Goal: Information Seeking & Learning: Understand process/instructions

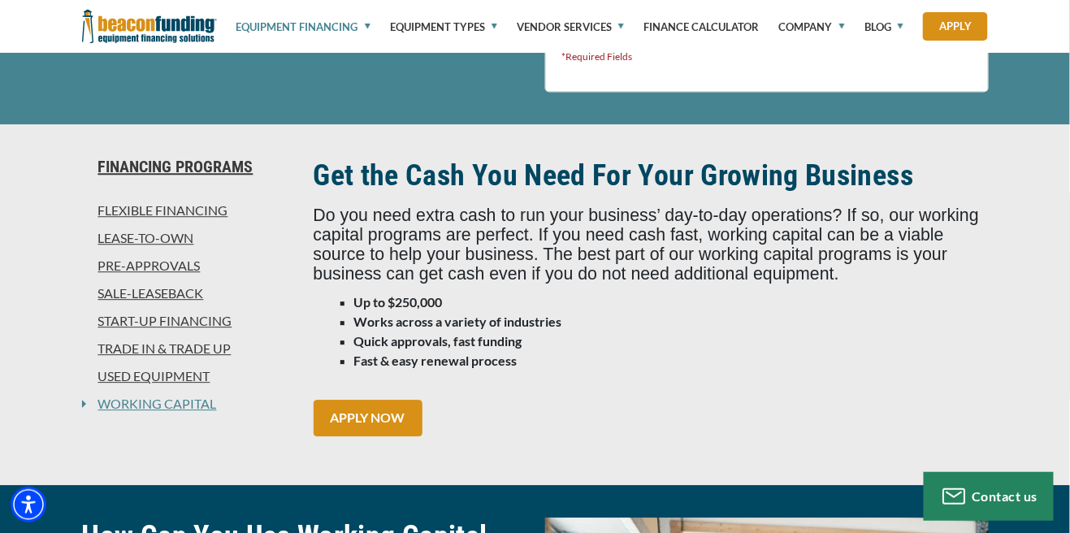
scroll to position [1048, 0]
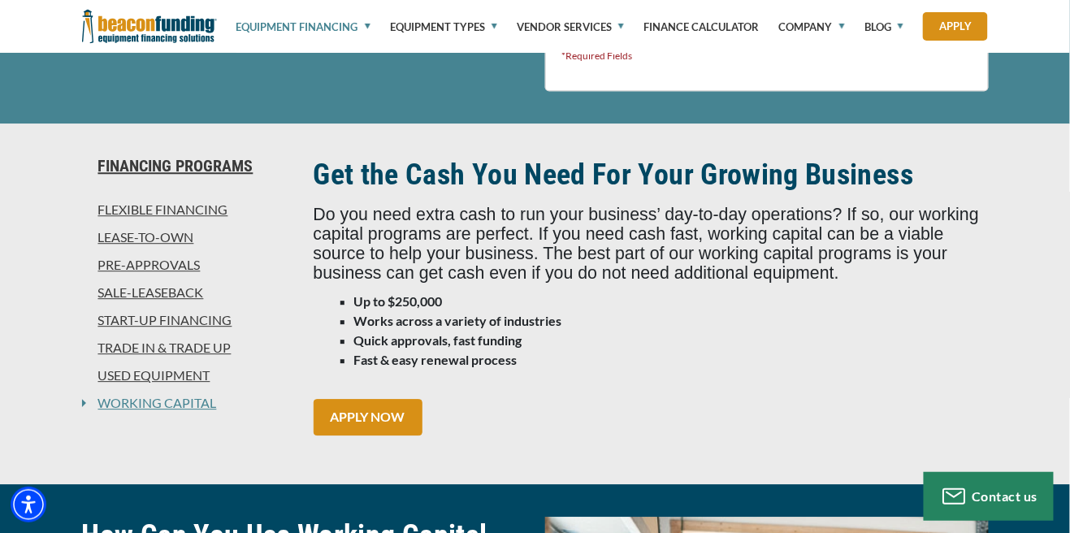
click at [100, 235] on link "Lease-To-Own" at bounding box center [188, 236] width 212 height 19
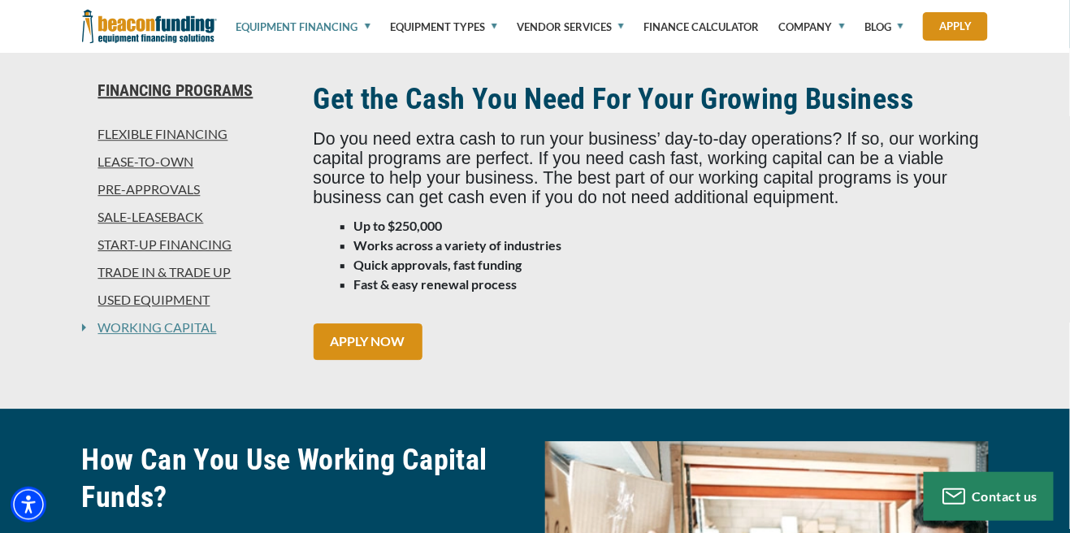
scroll to position [1126, 0]
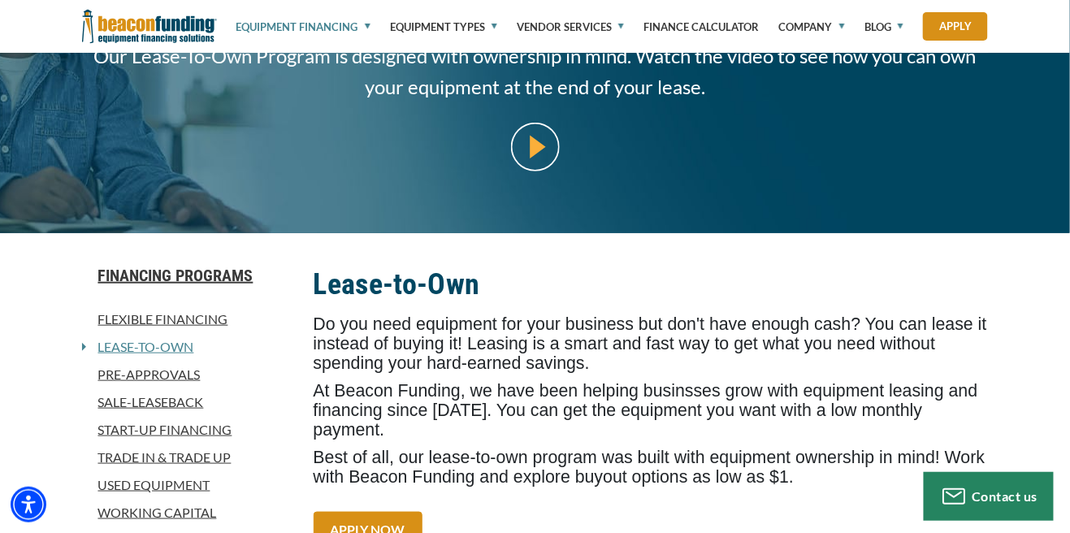
scroll to position [257, 0]
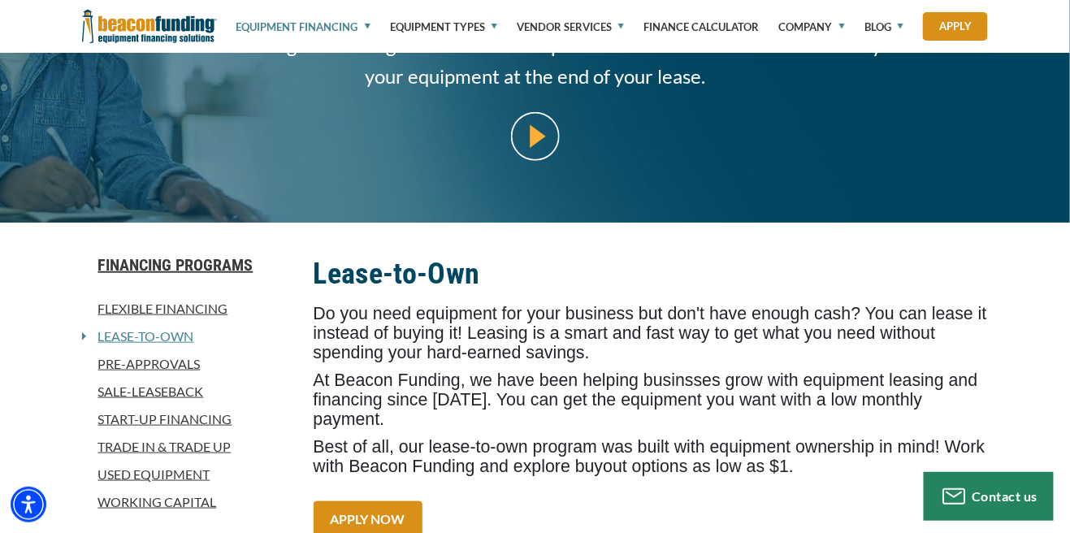
click at [137, 443] on link "Trade In & Trade Up" at bounding box center [188, 446] width 212 height 19
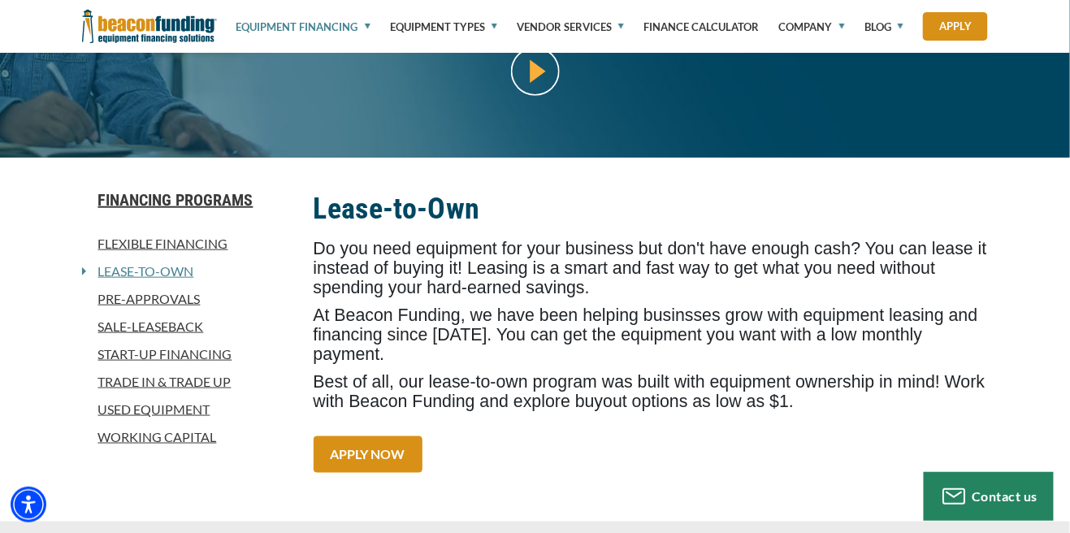
scroll to position [335, 0]
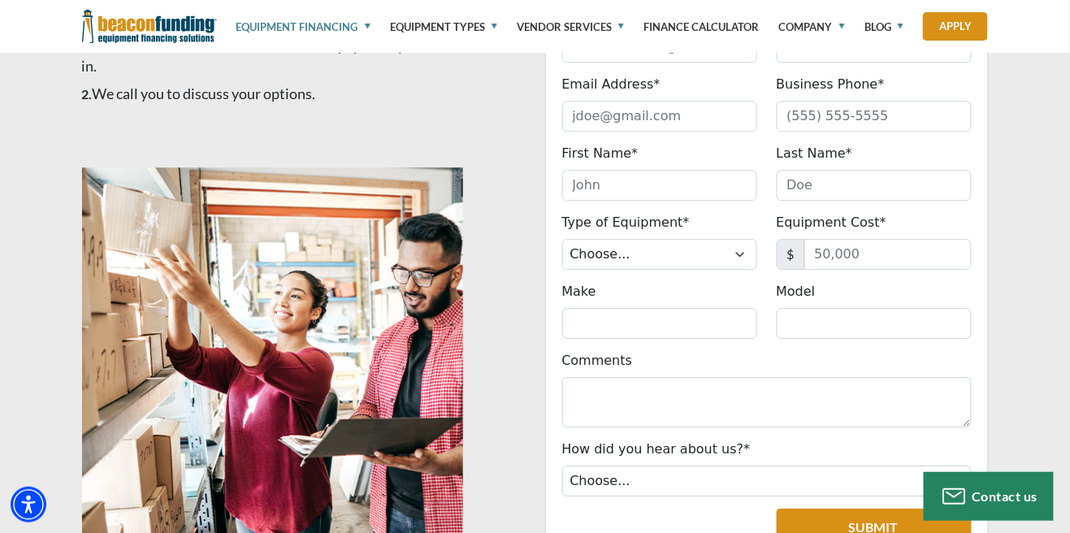
scroll to position [1093, 0]
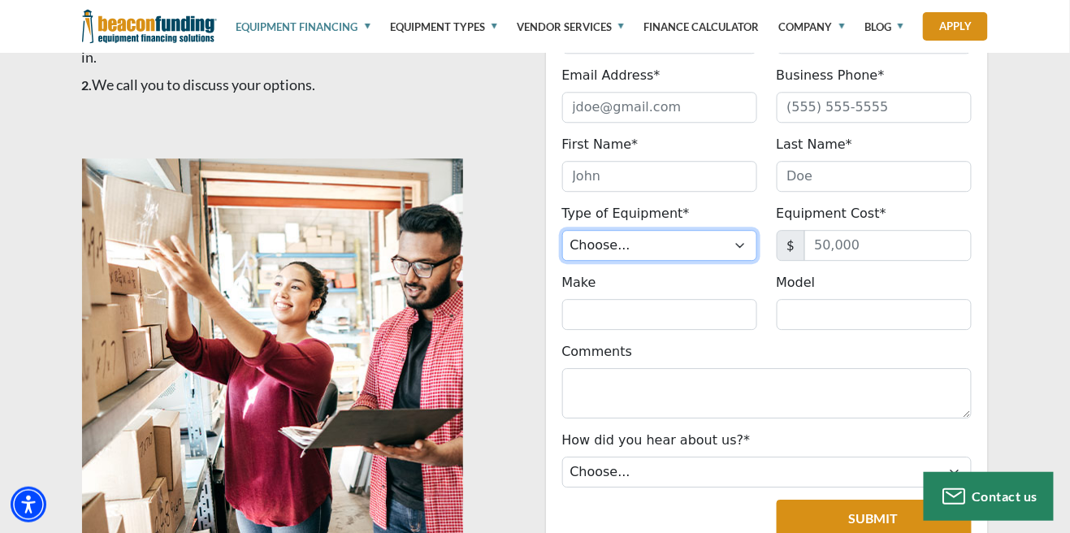
click at [751, 247] on select "Choose... Backhoe Boom/Bucket Truck Chipper Commercial Mower Crane DTG/DTF Prin…" at bounding box center [659, 245] width 195 height 31
click at [1046, 218] on div "START YOUR TRADE-IN Company Name* Please provide a valid company name. Industry…" at bounding box center [535, 289] width 1070 height 783
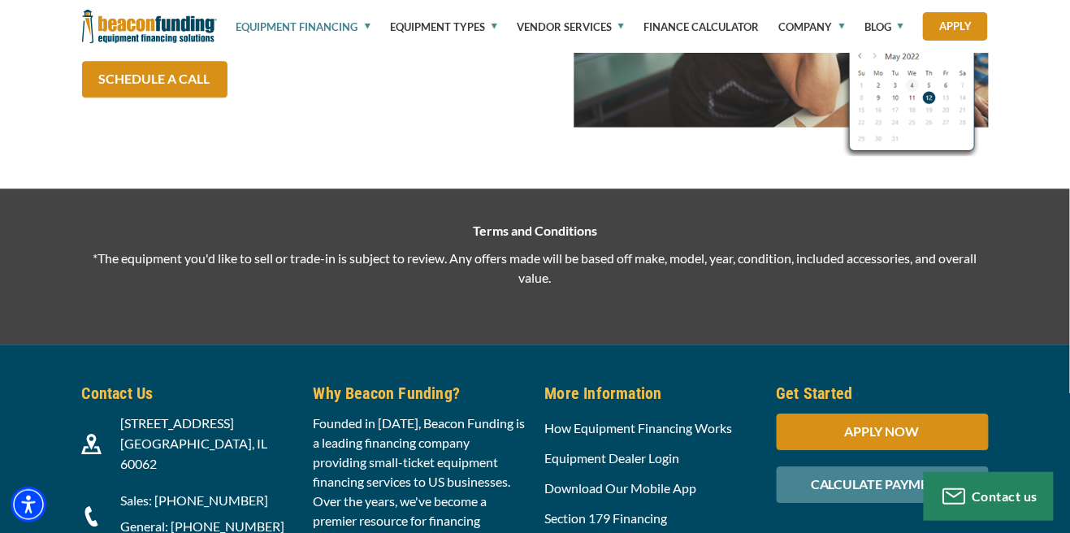
scroll to position [2842, 0]
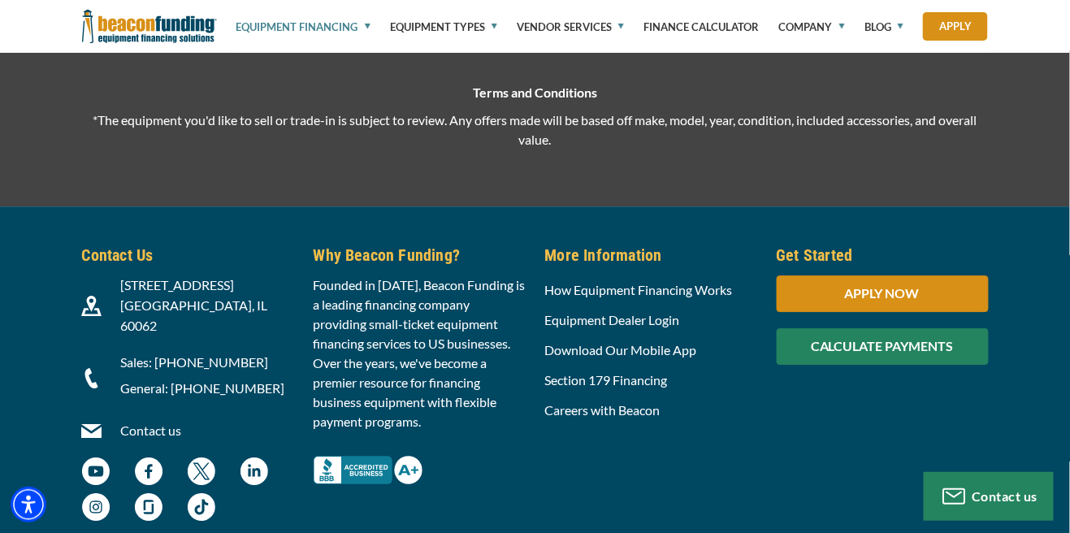
click at [954, 363] on div "CALCULATE PAYMENTS" at bounding box center [883, 346] width 212 height 37
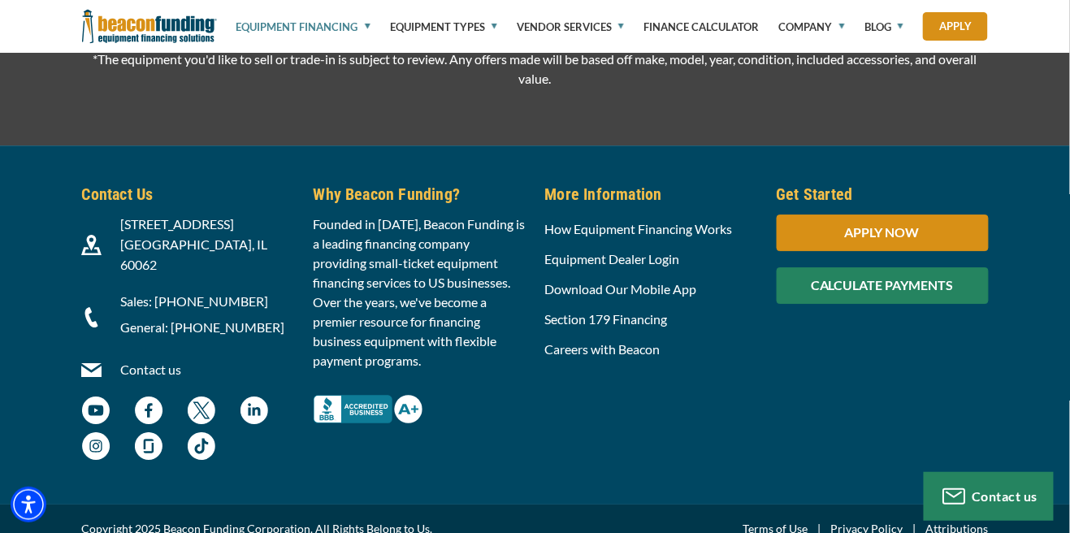
scroll to position [2916, 0]
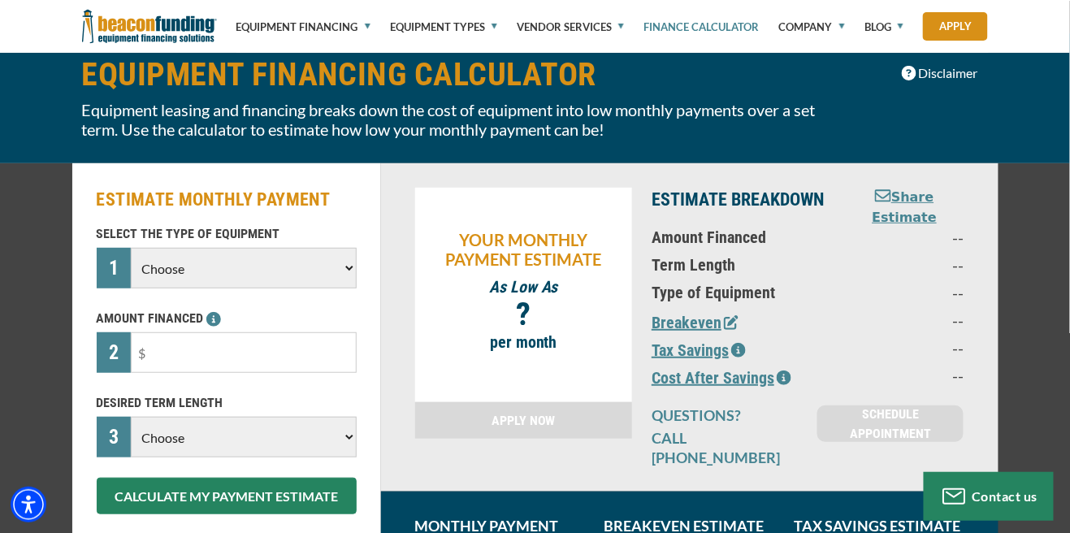
scroll to position [86, 0]
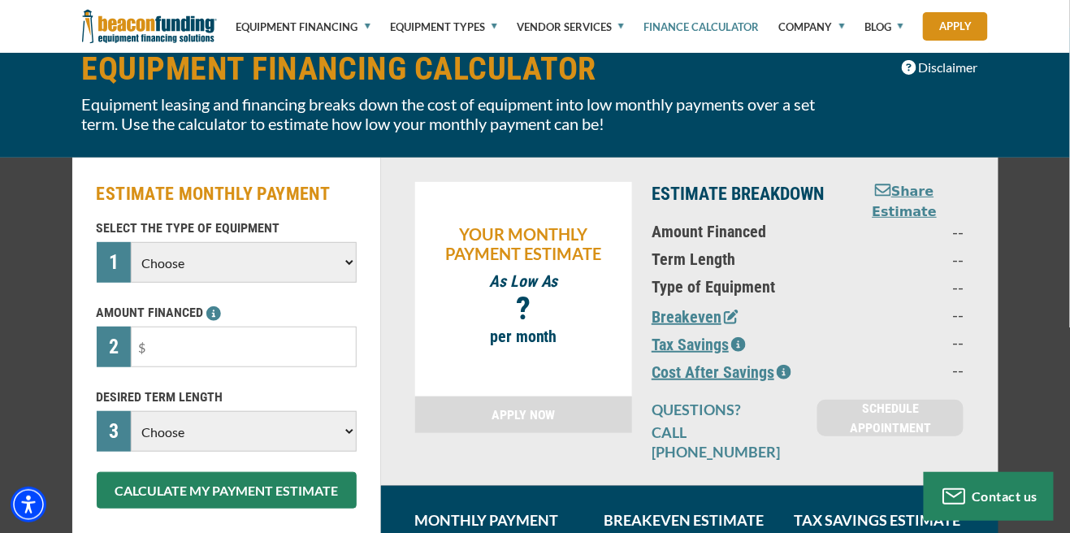
click at [336, 261] on select "Choose Backhoe Boom/Bucket Truck Chipper Commercial Mower Crane DTG/DTF Printin…" at bounding box center [243, 262] width 225 height 41
select select "17"
click at [131, 242] on select "Choose Backhoe Boom/Bucket Truck Chipper Commercial Mower Crane DTG/DTF Printin…" at bounding box center [243, 262] width 225 height 41
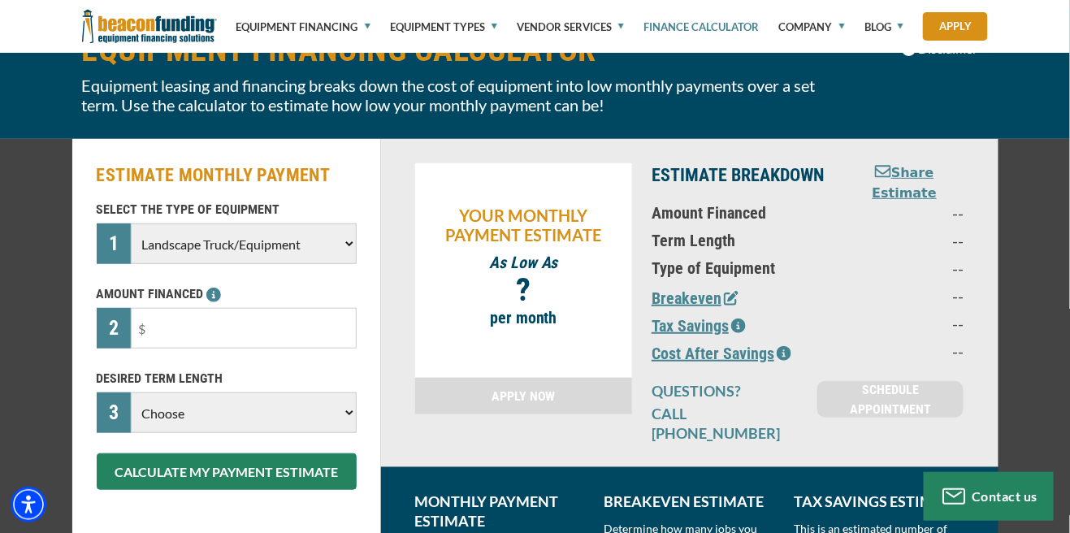
click at [265, 321] on input "text" at bounding box center [243, 328] width 225 height 41
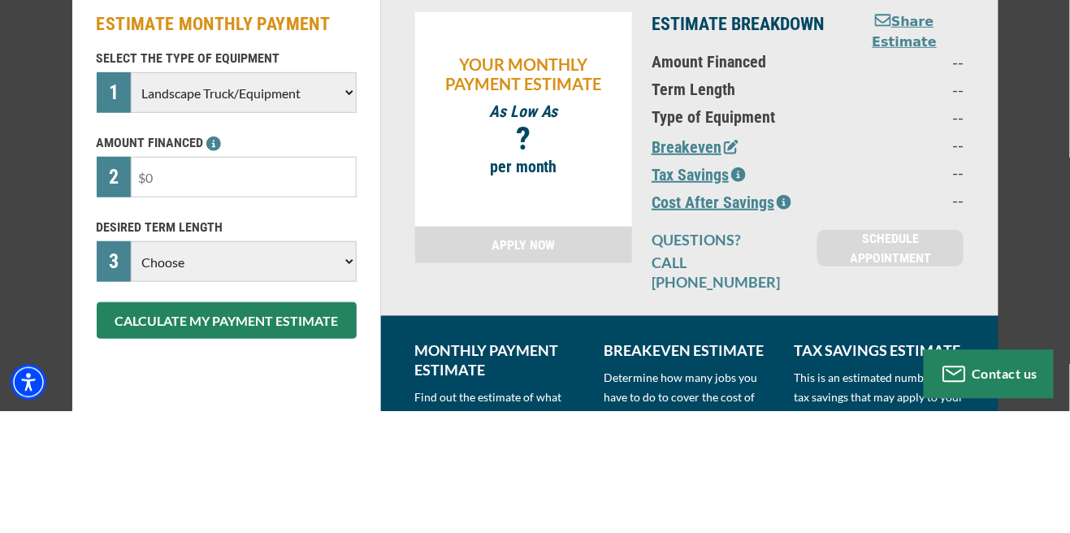
scroll to position [134, 0]
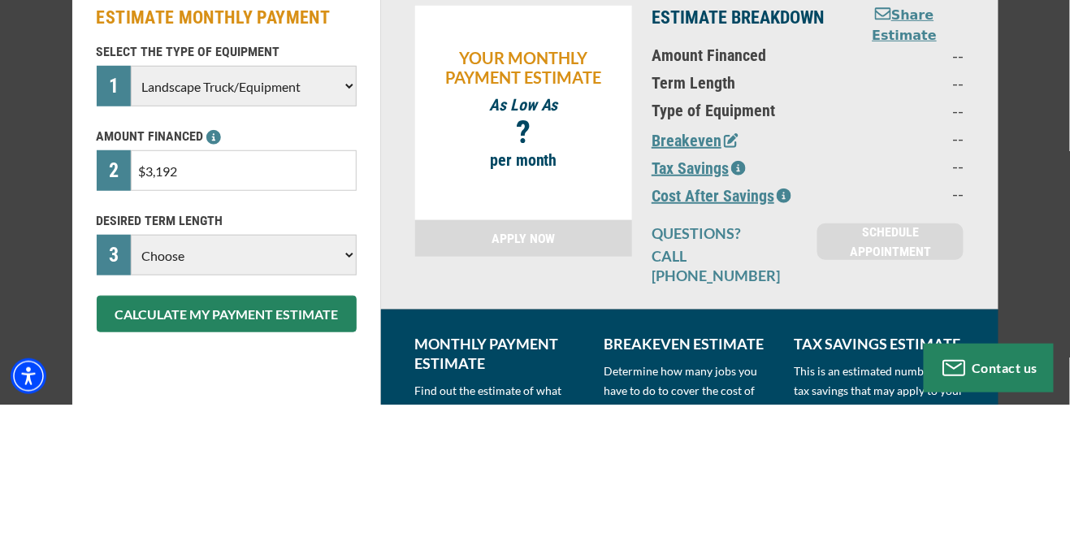
type input "$31,923"
click at [1038, 293] on div "ESTIMATE MONTHLY PAYMENT SELECT THE TYPE OF EQUIPMENT 1 Choose Backhoe Boom/Buc…" at bounding box center [535, 355] width 1070 height 491
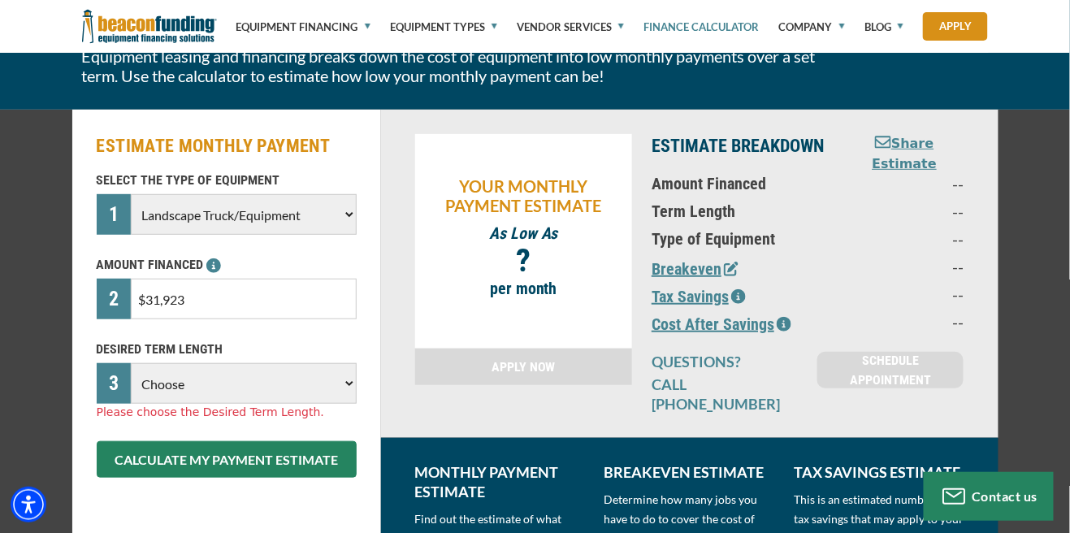
click at [292, 383] on select "Choose 36 Months 48 Months 60 Months" at bounding box center [243, 383] width 225 height 41
select select "36"
click at [131, 363] on select "Choose 36 Months 48 Months 60 Months" at bounding box center [243, 383] width 225 height 41
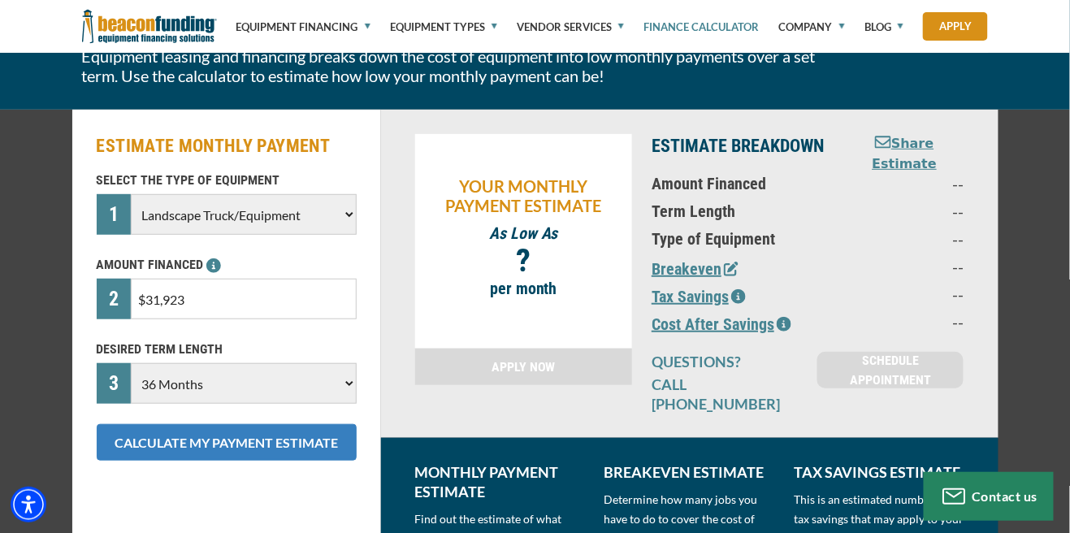
click at [310, 453] on button "CALCULATE MY PAYMENT ESTIMATE" at bounding box center [227, 442] width 260 height 37
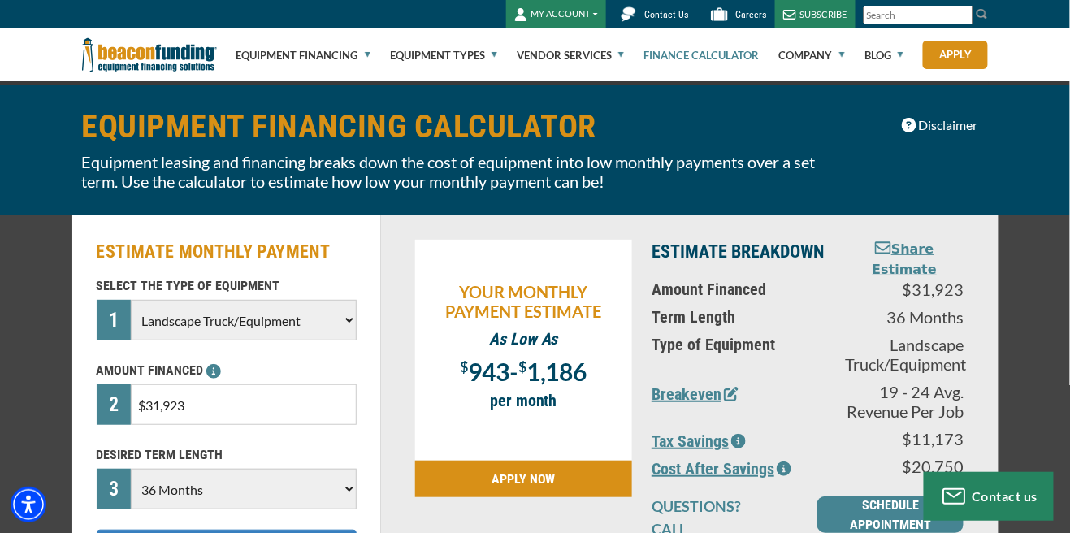
scroll to position [32, 0]
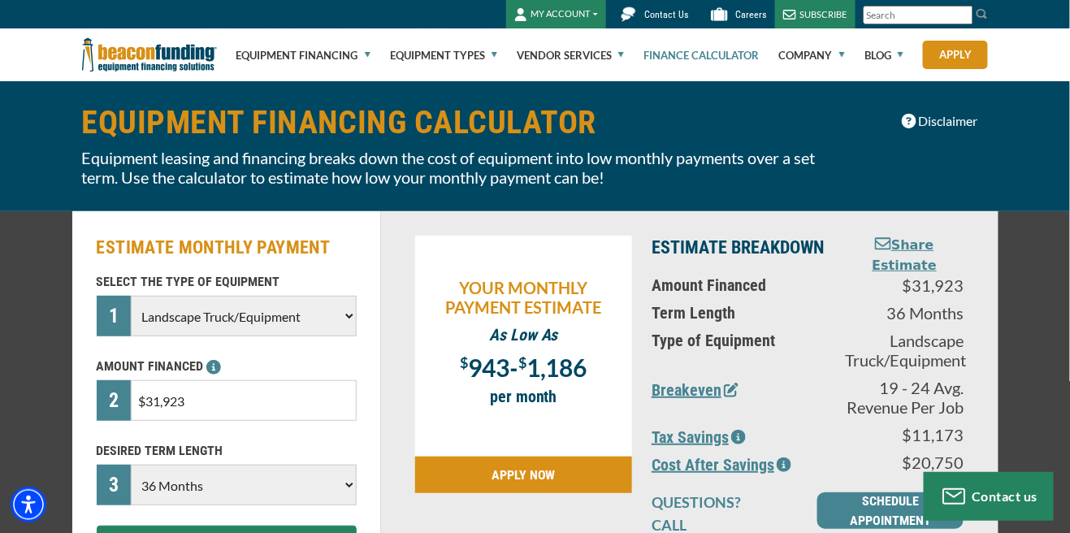
click at [147, 306] on select "Choose Backhoe Boom/Bucket Truck Chipper Commercial Mower Crane DTG/DTF Printin…" at bounding box center [243, 316] width 225 height 41
click at [28, 155] on div "EQUIPMENT FINANCING CALCULATOR Equipment leasing and financing breaks down the …" at bounding box center [535, 146] width 1070 height 130
click at [184, 309] on select "Choose Backhoe Boom/Bucket Truck Chipper Commercial Mower Crane DTG/DTF Printin…" at bounding box center [243, 316] width 225 height 41
select select "20"
click at [131, 296] on select "Choose Backhoe Boom/Bucket Truck Chipper Commercial Mower Crane DTG/DTF Printin…" at bounding box center [243, 316] width 225 height 41
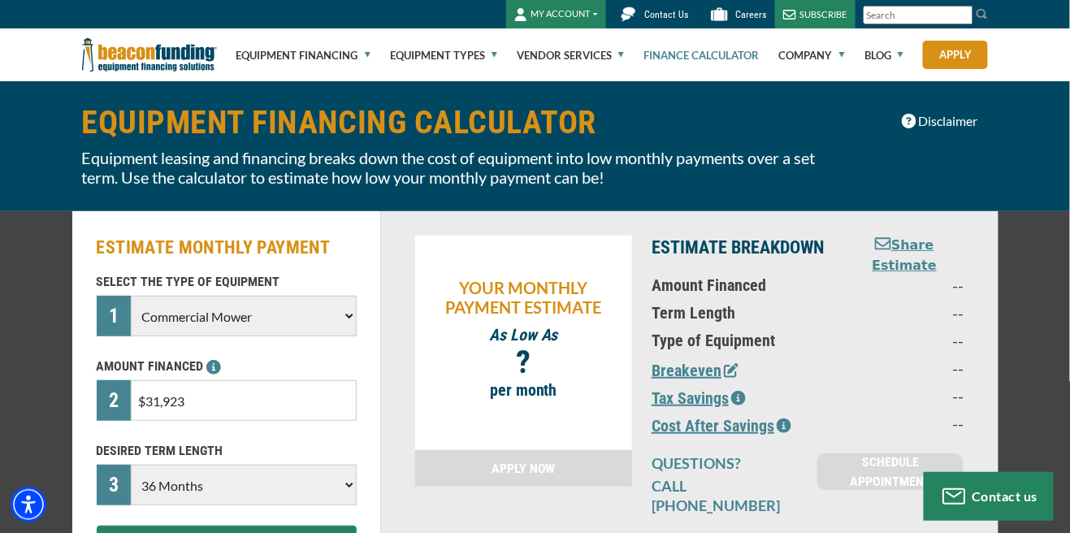
click at [206, 394] on input "$31,923" at bounding box center [243, 400] width 225 height 41
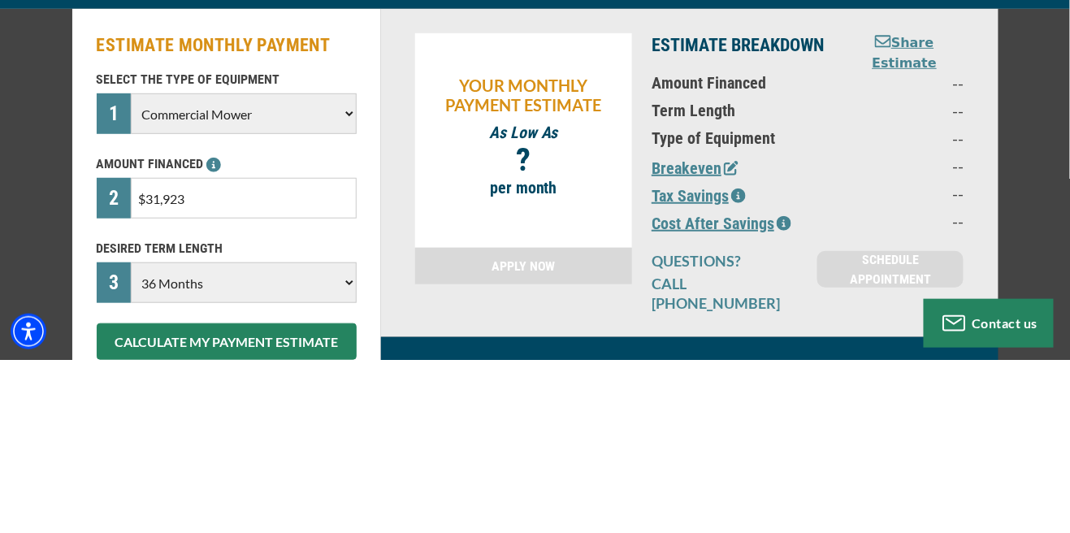
scroll to position [62, 0]
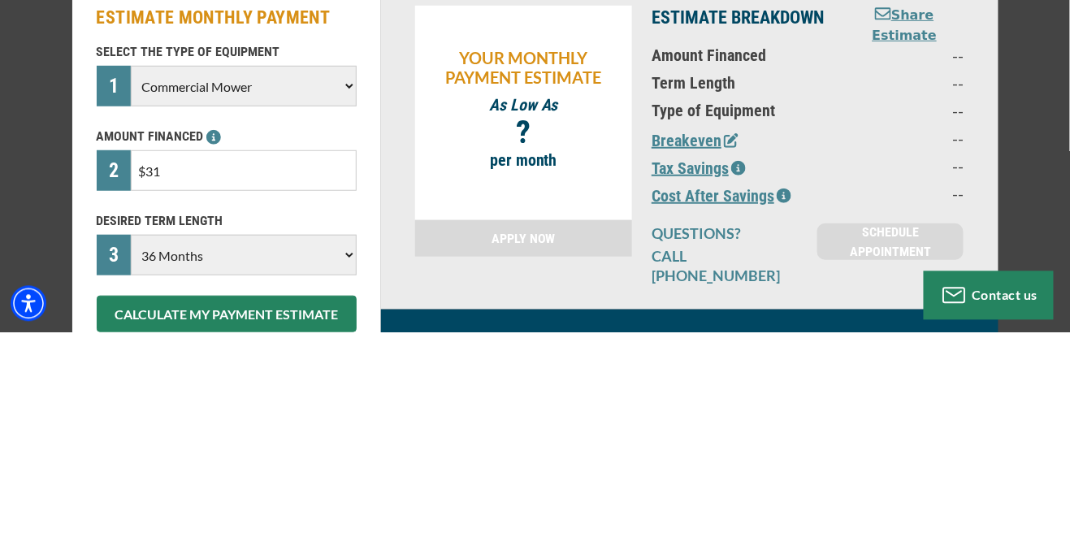
type input "$3"
click at [1037, 327] on div "ESTIMATE MONTHLY PAYMENT SELECT THE TYPE OF EQUIPMENT 1 Choose Backhoe Boom/Buc…" at bounding box center [535, 427] width 1070 height 491
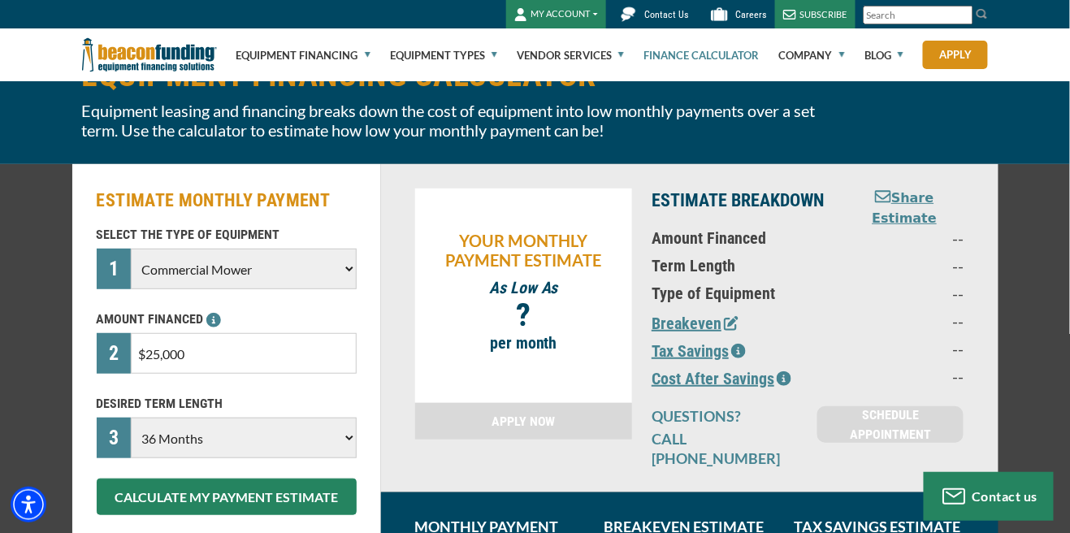
scroll to position [80, 0]
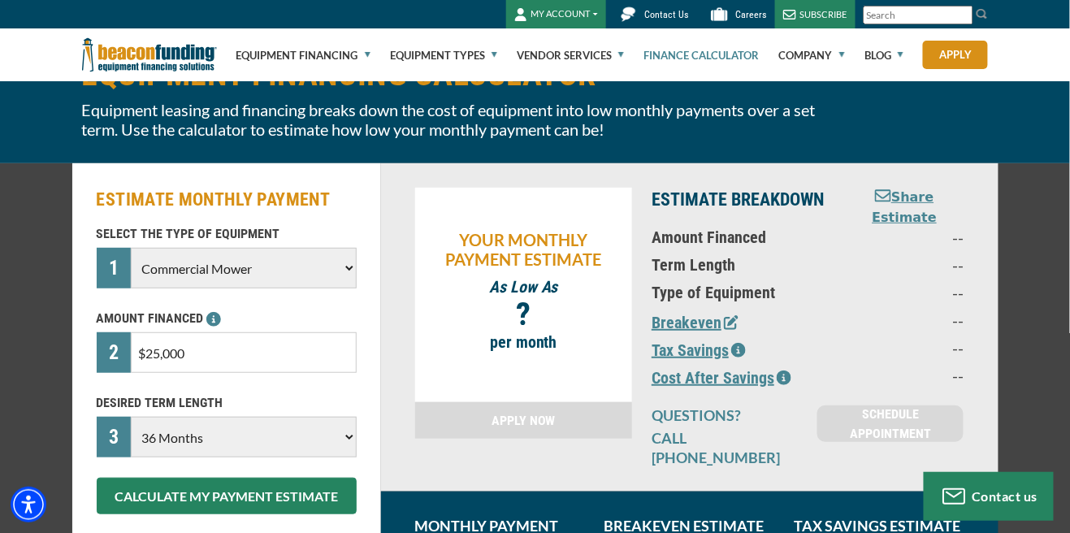
click at [149, 431] on select "Choose 36 Months 48 Months 60 Months" at bounding box center [243, 437] width 225 height 41
click at [98, 184] on div "ESTIMATE MONTHLY PAYMENT SELECT THE TYPE OF EQUIPMENT 1 Choose Backhoe Boom/Buc…" at bounding box center [226, 408] width 309 height 491
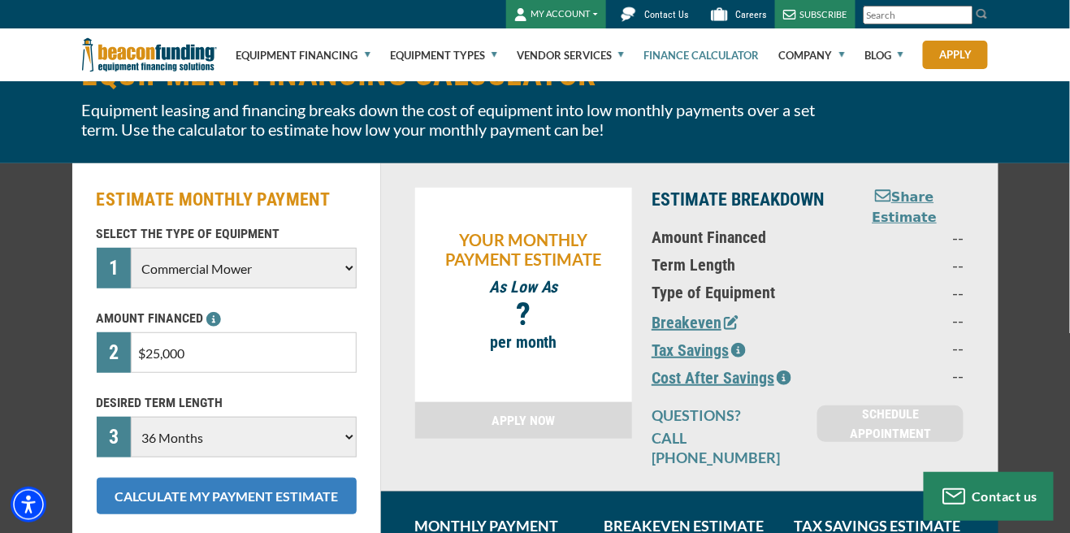
click at [127, 490] on button "CALCULATE MY PAYMENT ESTIMATE" at bounding box center [227, 496] width 260 height 37
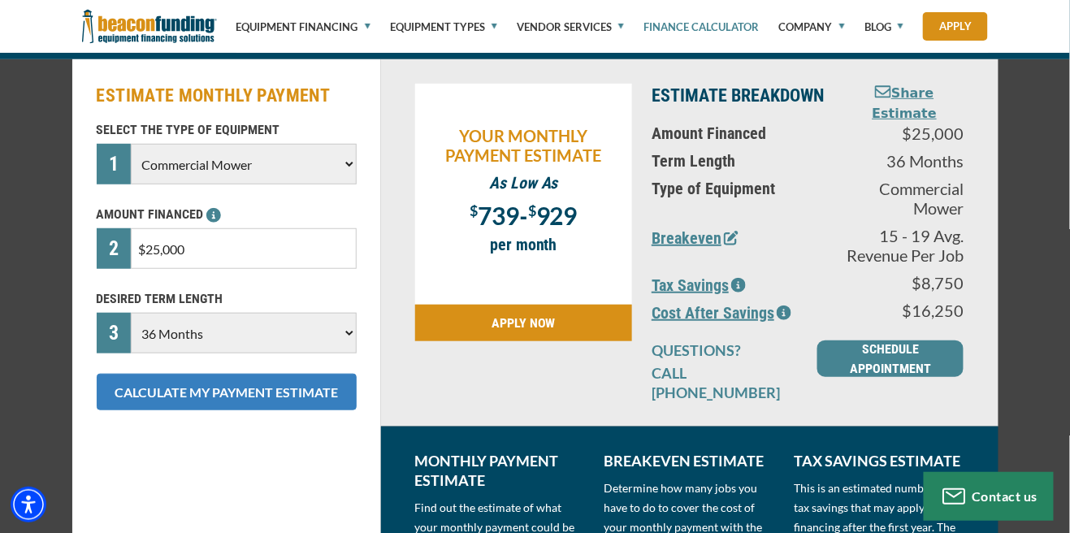
scroll to position [182, 0]
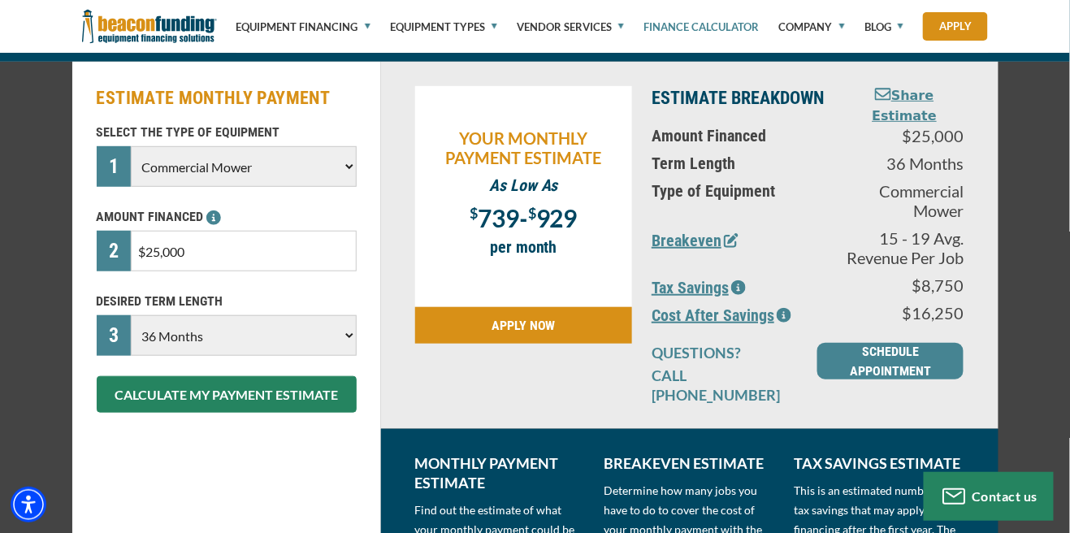
click at [198, 248] on input "$25,000" at bounding box center [243, 251] width 225 height 41
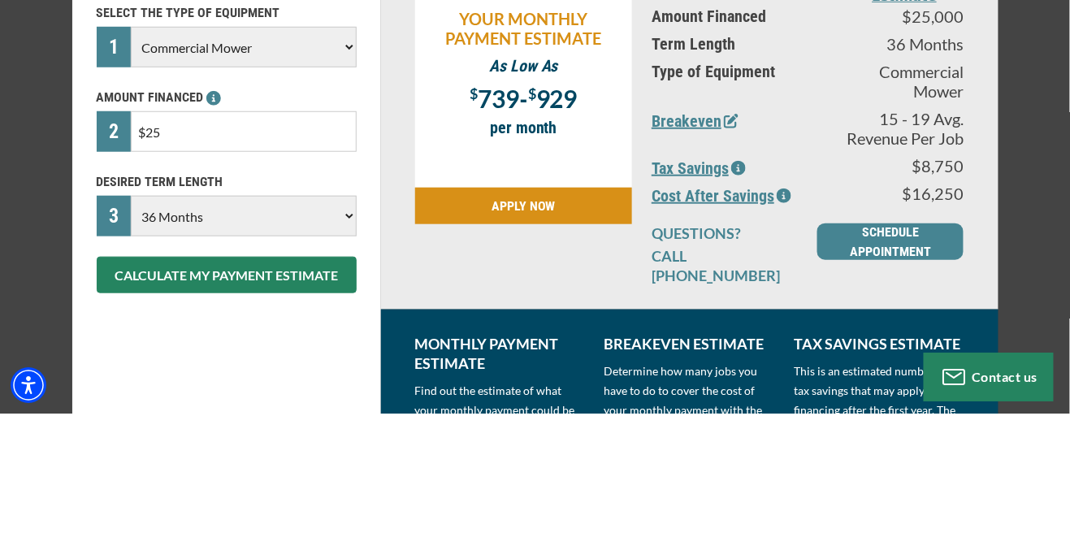
type input "$2"
type input "$12,000"
click at [1037, 276] on div "ESTIMATE MONTHLY PAYMENT SELECT THE TYPE OF EQUIPMENT 1 Choose Backhoe Boom/Buc…" at bounding box center [535, 327] width 1070 height 530
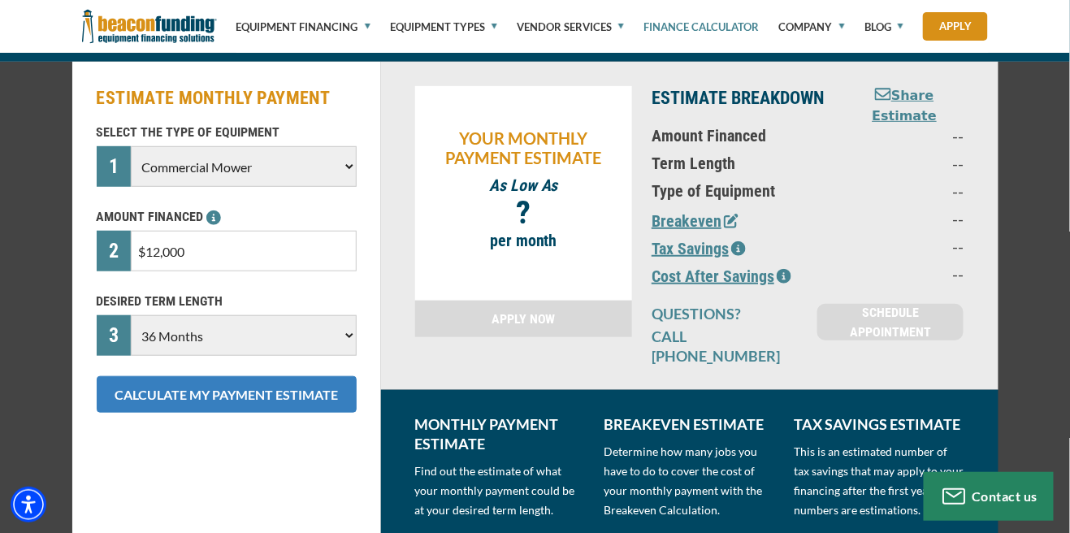
click at [158, 396] on button "CALCULATE MY PAYMENT ESTIMATE" at bounding box center [227, 394] width 260 height 37
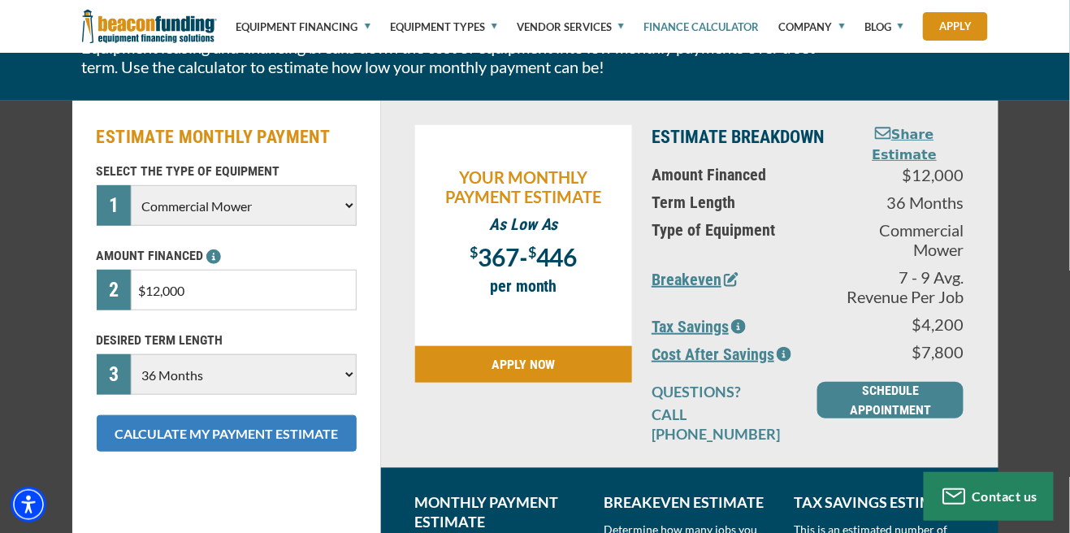
scroll to position [141, 0]
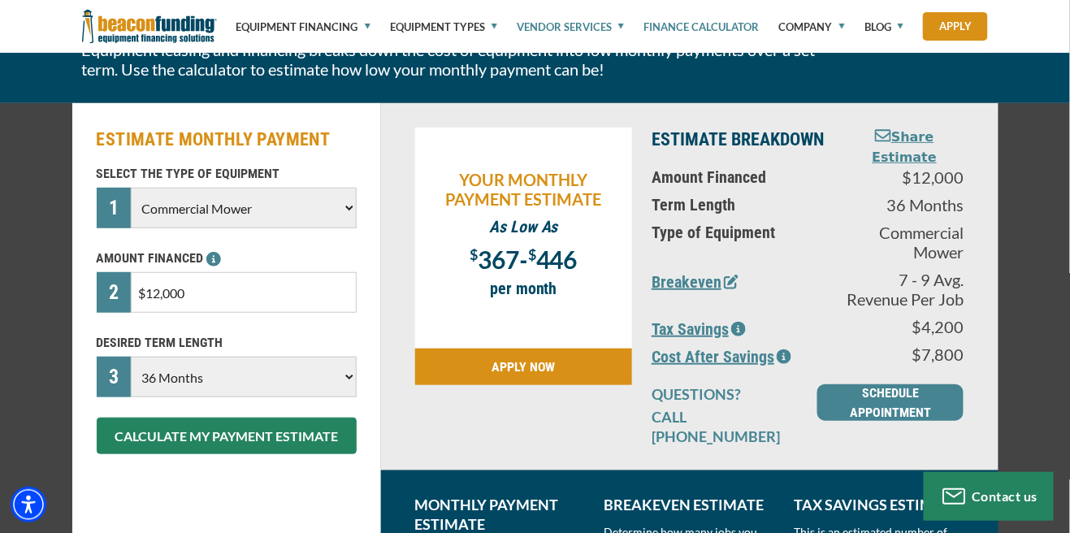
click at [618, 19] on link "Vendor Services" at bounding box center [570, 27] width 107 height 54
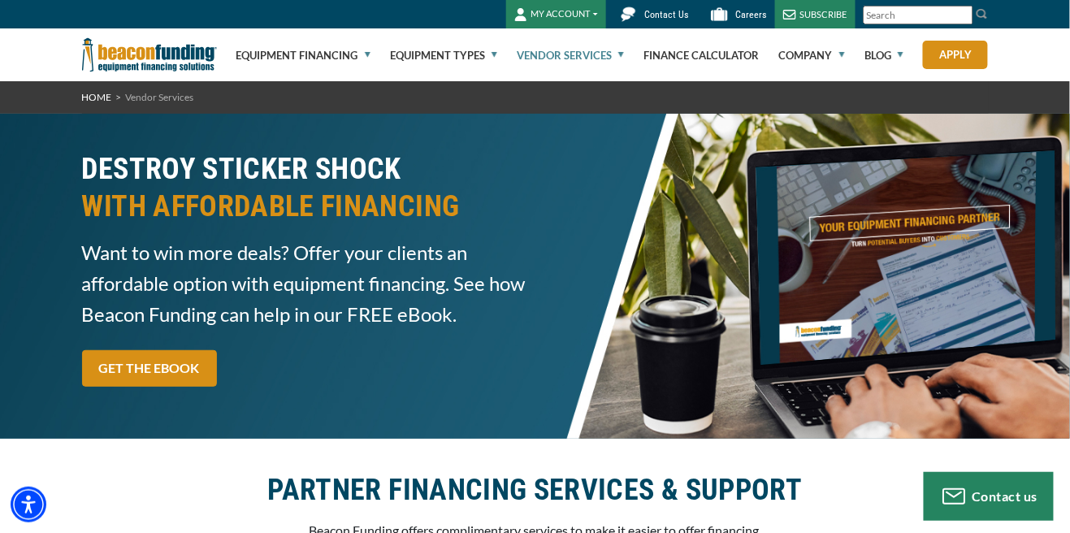
click at [621, 47] on link "Vendor Services" at bounding box center [570, 55] width 107 height 52
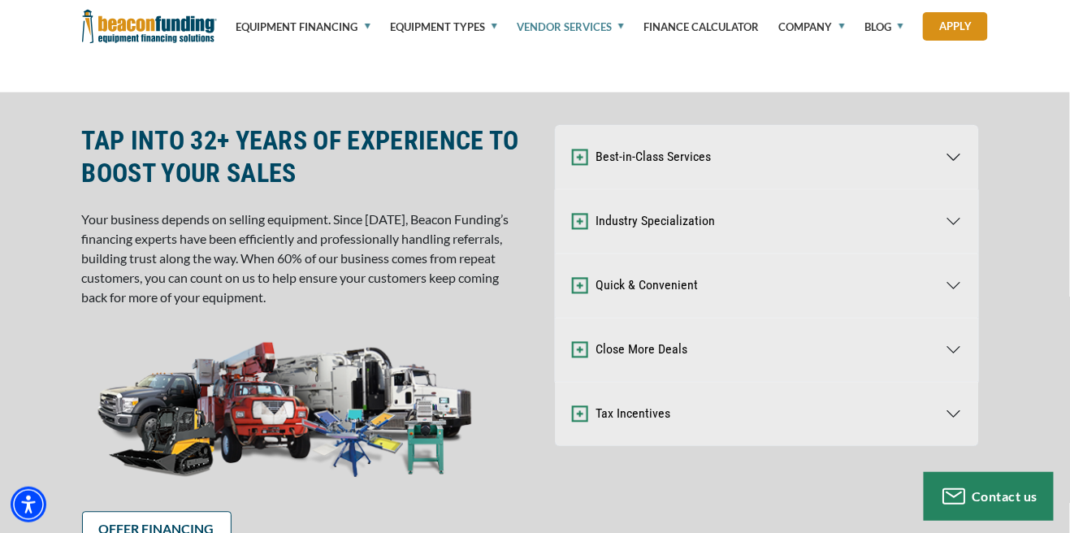
scroll to position [736, 0]
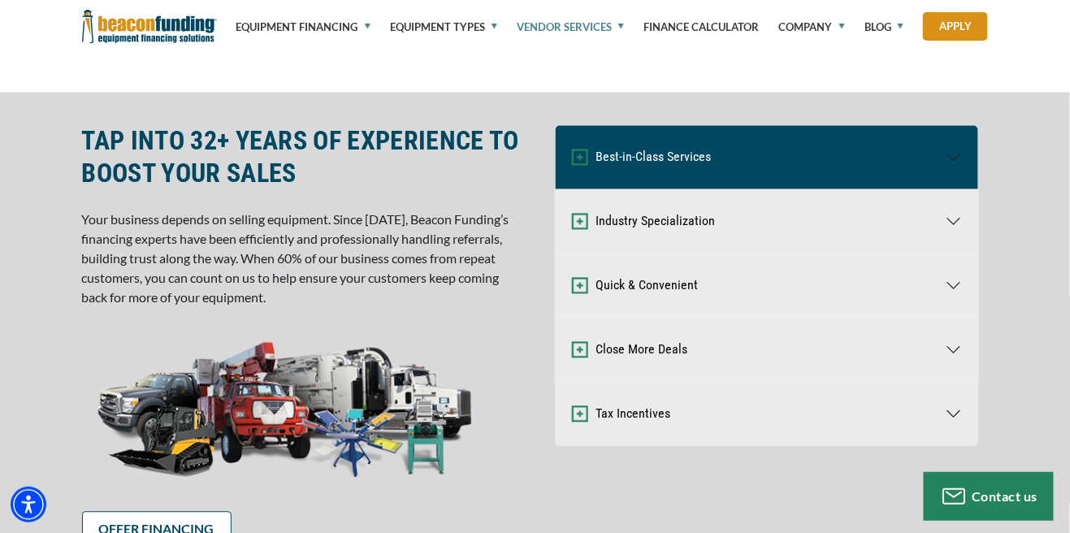
click at [955, 149] on button "Best-in-Class Services" at bounding box center [767, 157] width 422 height 63
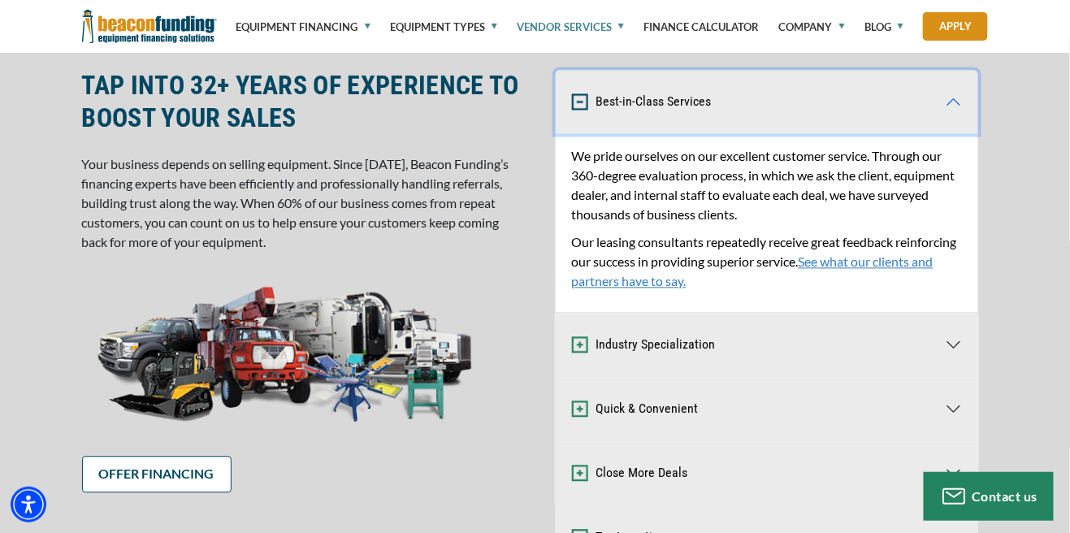
scroll to position [794, 0]
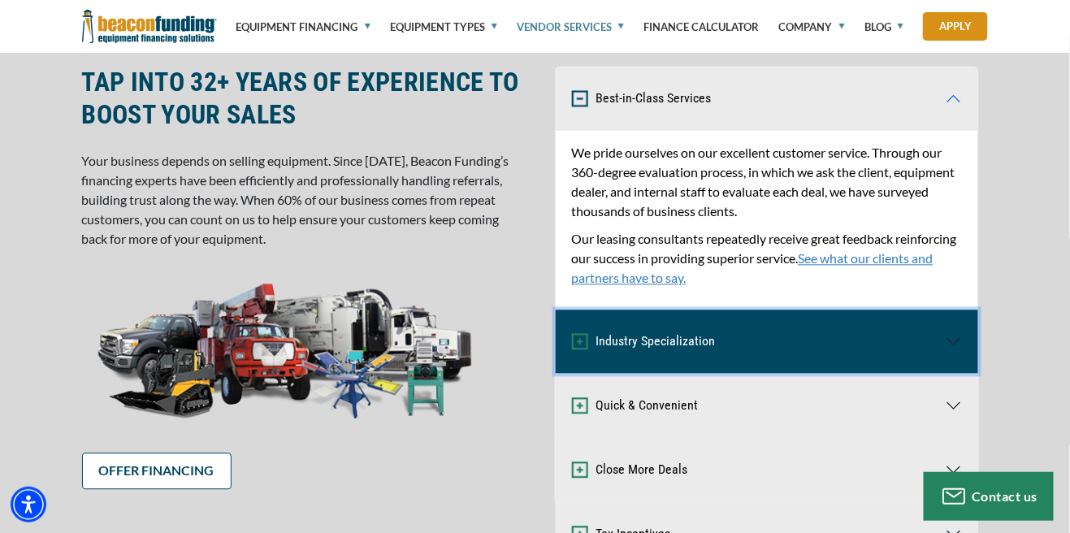
click at [960, 338] on button "Industry Specialization" at bounding box center [767, 341] width 422 height 63
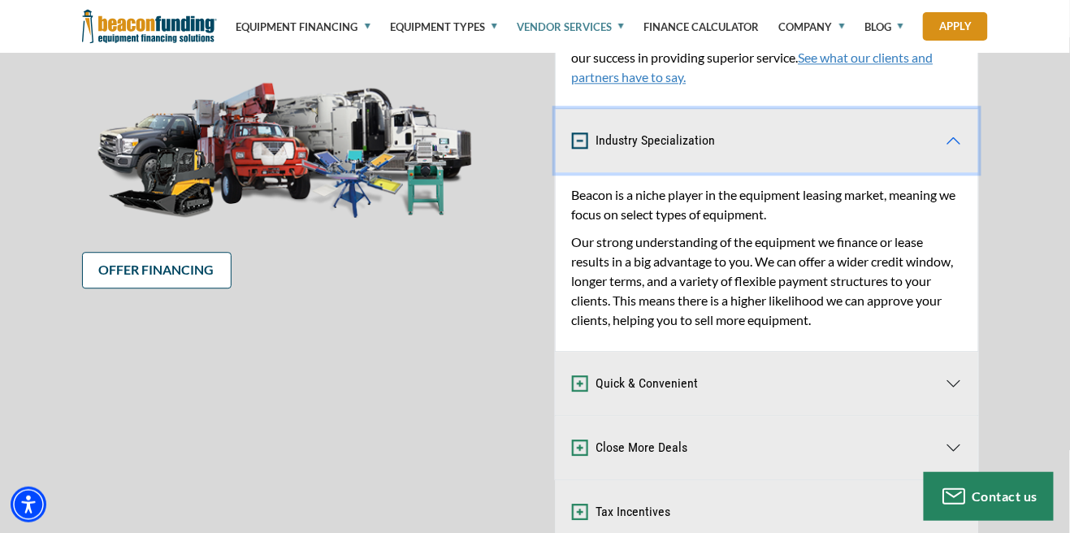
scroll to position [1003, 0]
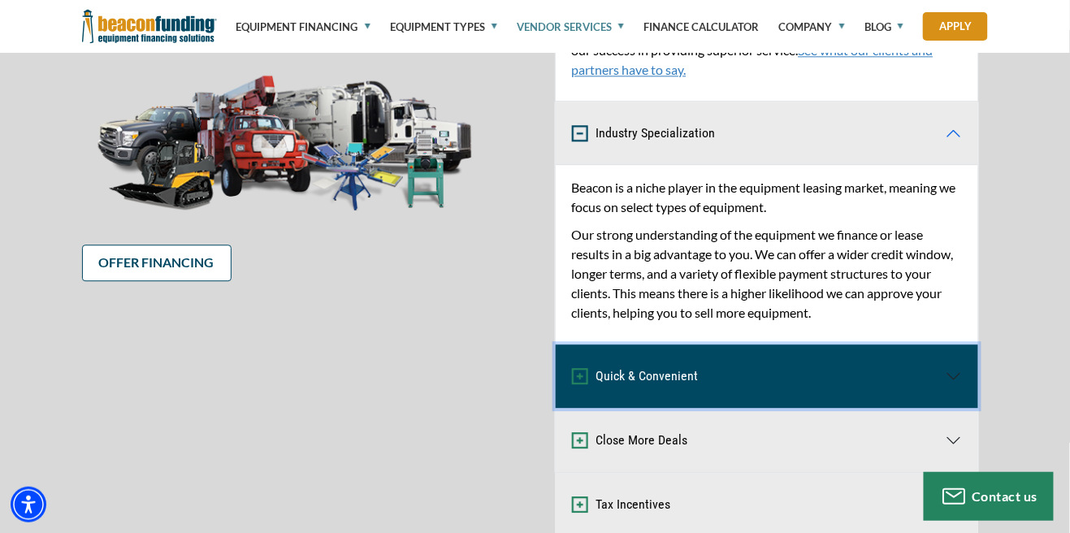
click at [955, 383] on button "Quick & Convenient" at bounding box center [767, 375] width 422 height 63
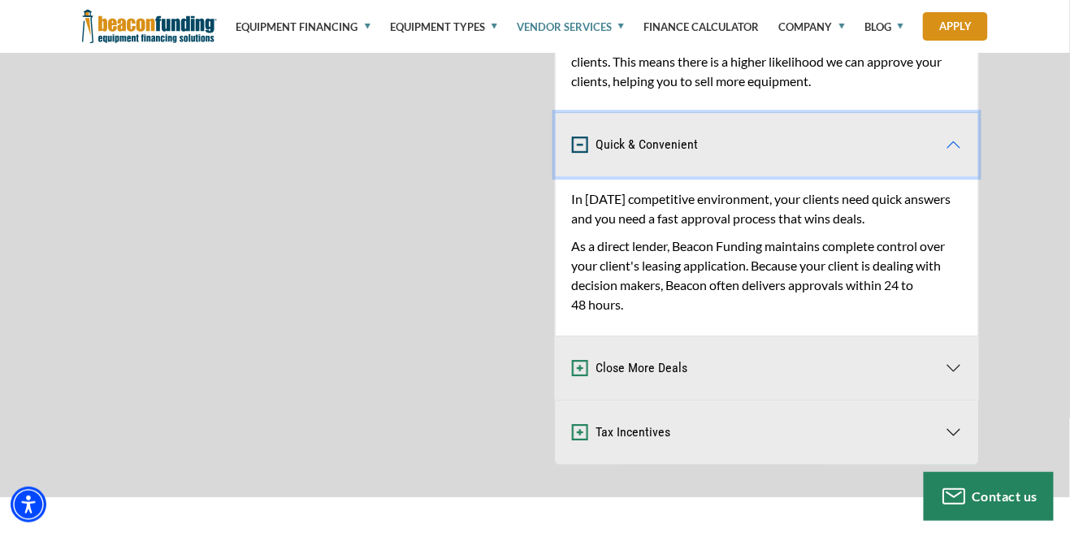
scroll to position [1237, 0]
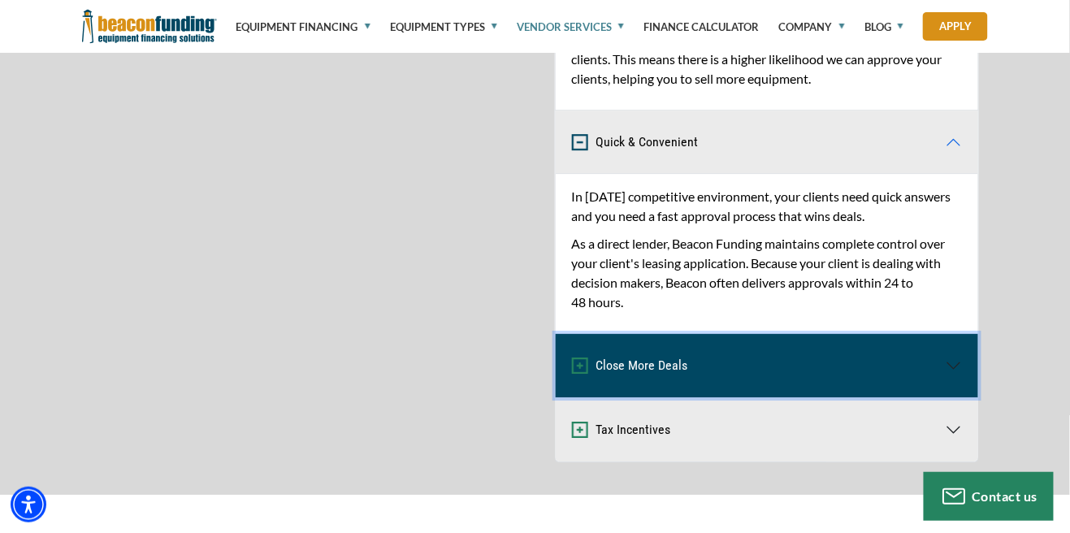
click at [958, 357] on button "Close More Deals" at bounding box center [767, 365] width 422 height 63
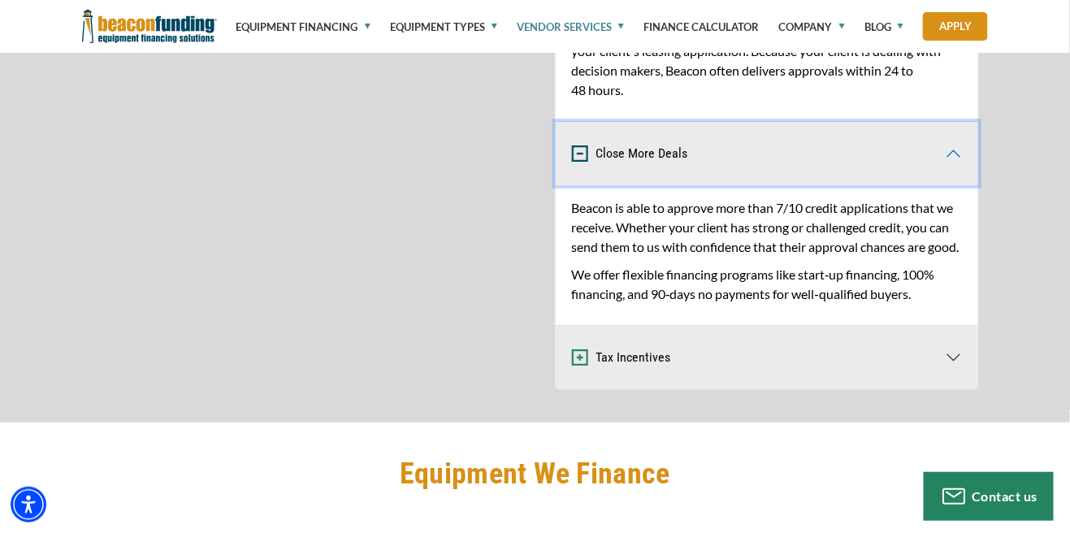
scroll to position [1450, 0]
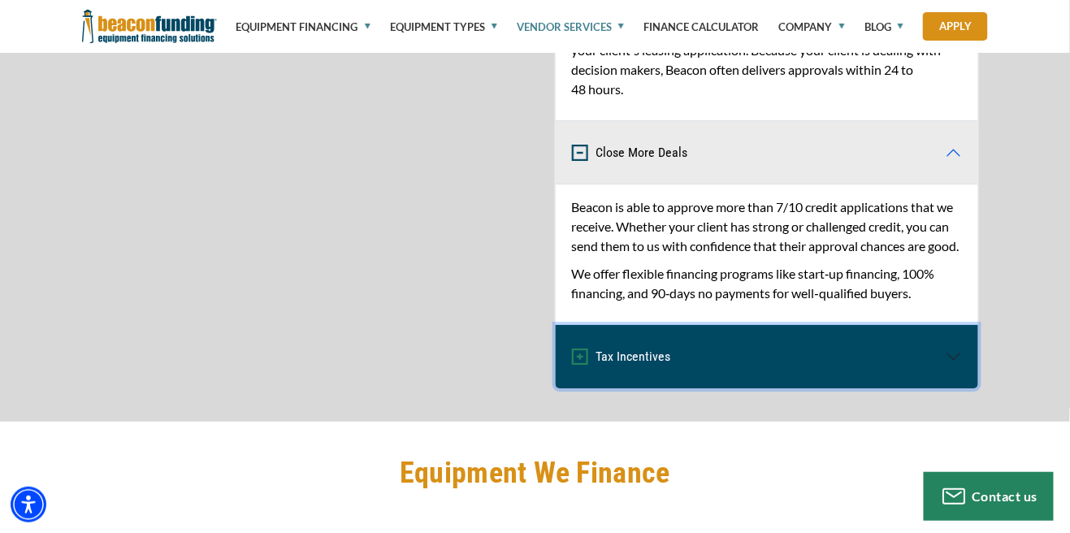
click at [959, 374] on button "Tax Incentives" at bounding box center [767, 356] width 422 height 63
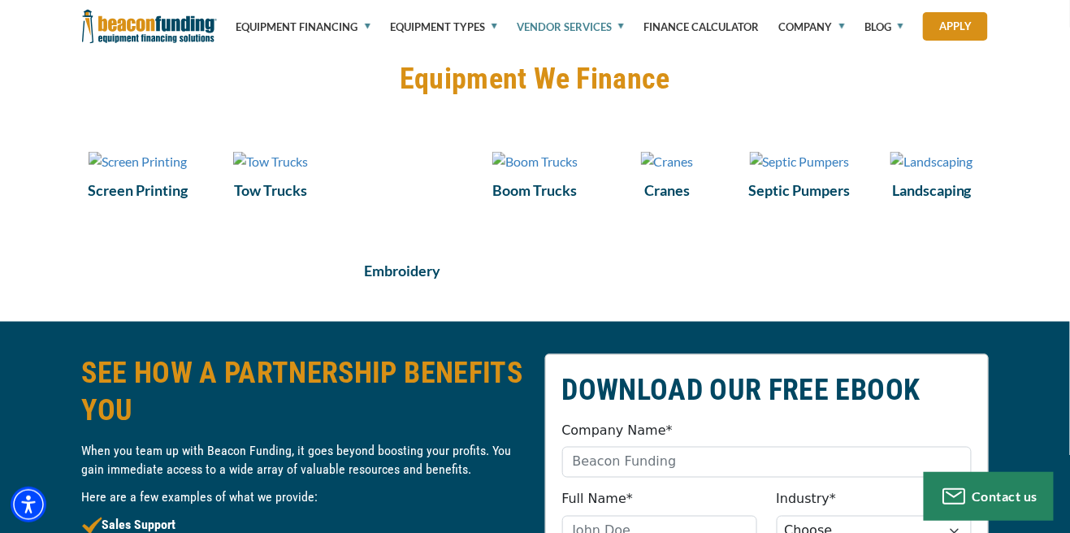
scroll to position [2017, 0]
